Goal: Download file/media

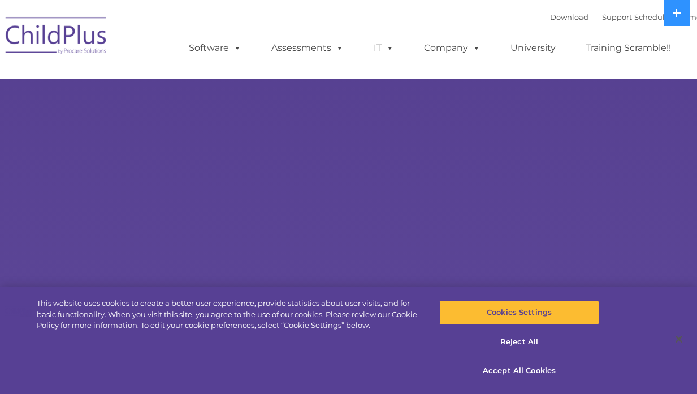
select select "MEDIUM"
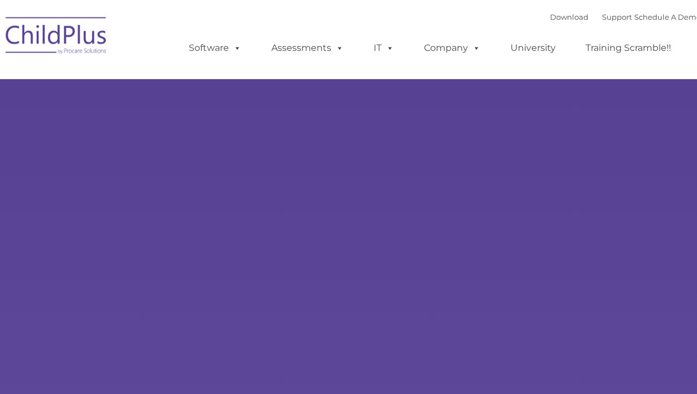
type input ""
select select "MEDIUM"
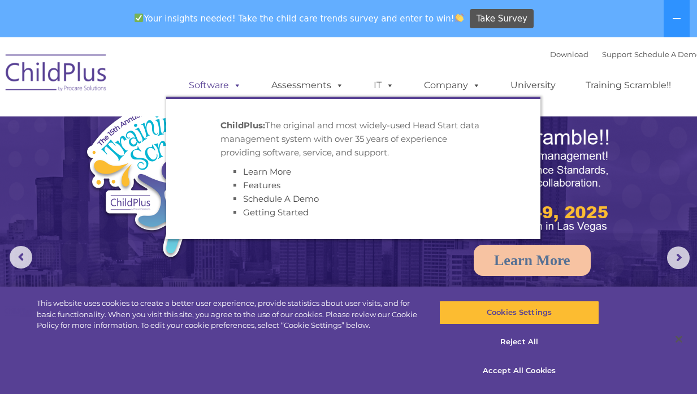
click at [206, 84] on link "Software" at bounding box center [214, 85] width 75 height 23
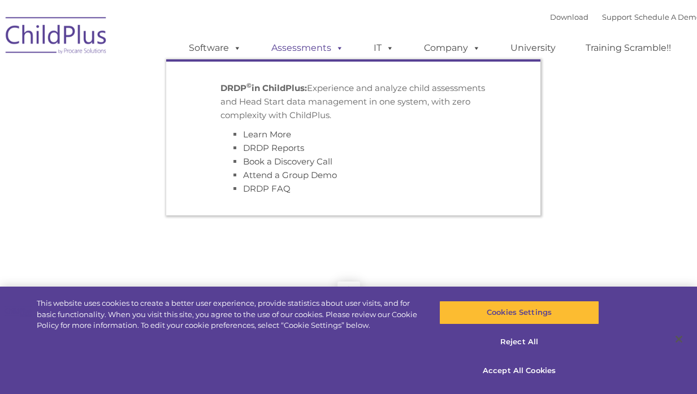
type input ""
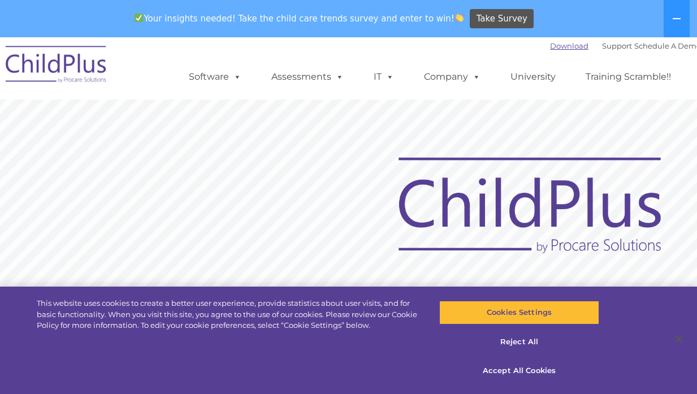
click at [550, 46] on link "Download" at bounding box center [569, 45] width 38 height 9
